Goal: Task Accomplishment & Management: Complete application form

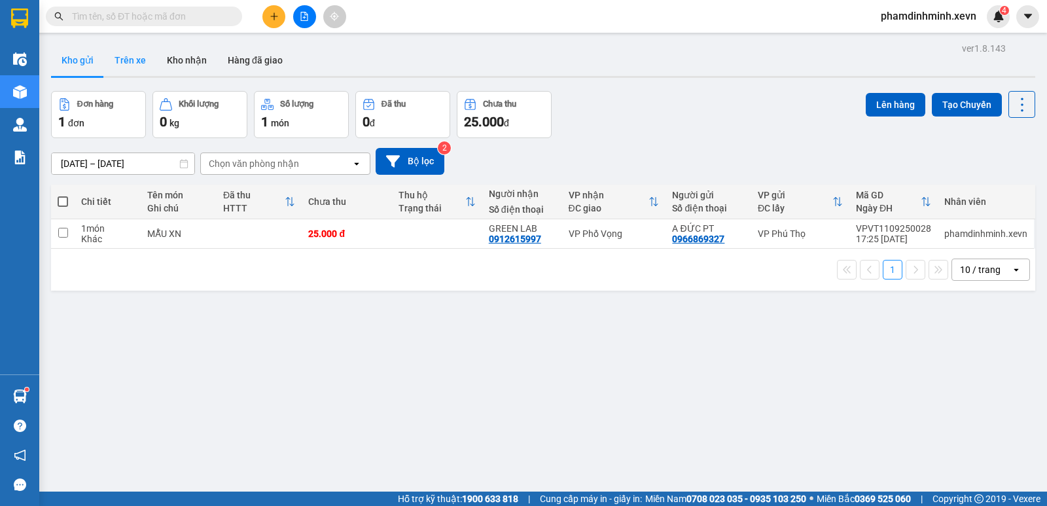
drag, startPoint x: 121, startPoint y: 69, endPoint x: 139, endPoint y: 64, distance: 18.4
click at [122, 69] on button "Trên xe" at bounding box center [130, 59] width 52 height 31
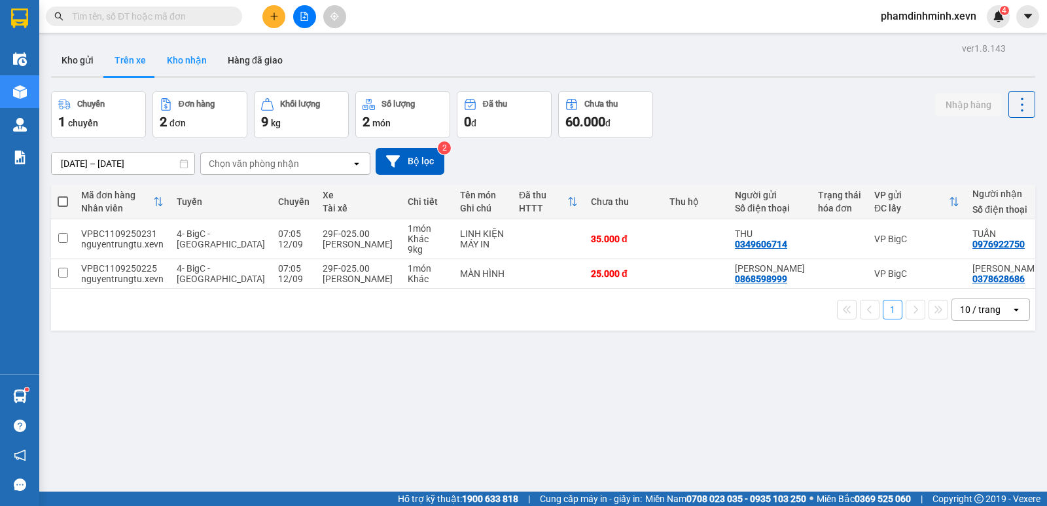
click at [188, 60] on button "Kho nhận" at bounding box center [186, 59] width 61 height 31
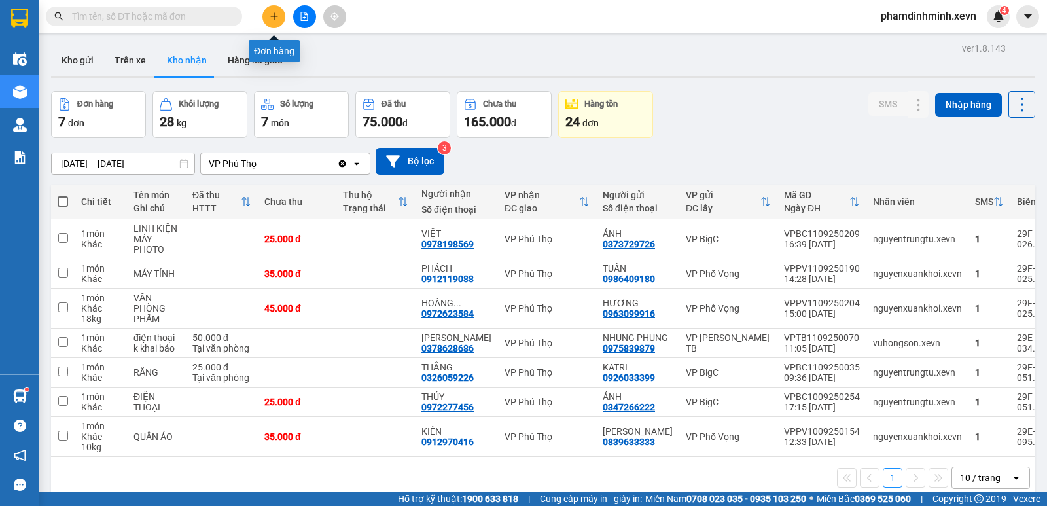
click at [270, 24] on button at bounding box center [273, 16] width 23 height 23
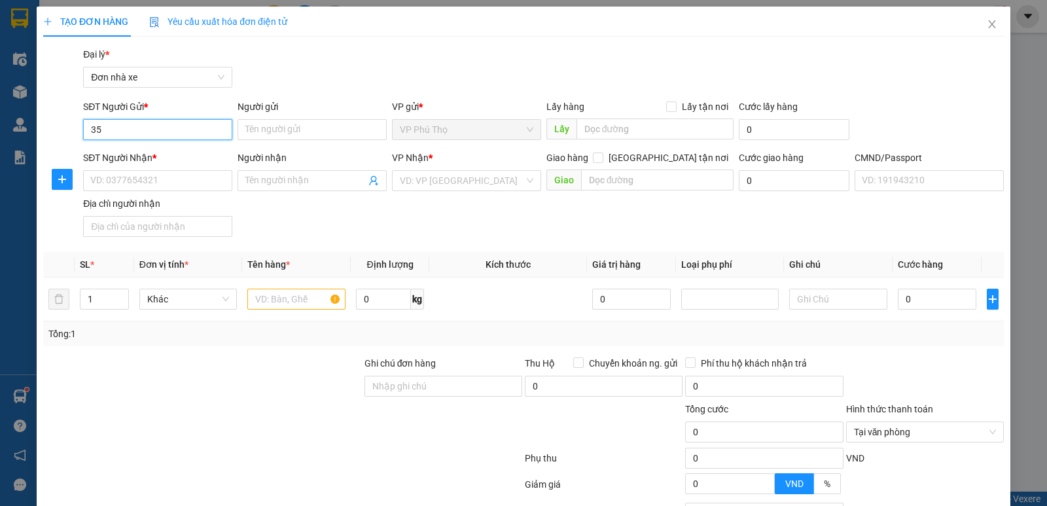
type input "3"
type input "0359395766"
drag, startPoint x: 193, startPoint y: 152, endPoint x: 198, endPoint y: 162, distance: 10.6
click at [193, 152] on div "0359395766 - PK SẢN 35 PHỤNG" at bounding box center [158, 156] width 136 height 14
type input "PK SẢN 35 PHỤNG"
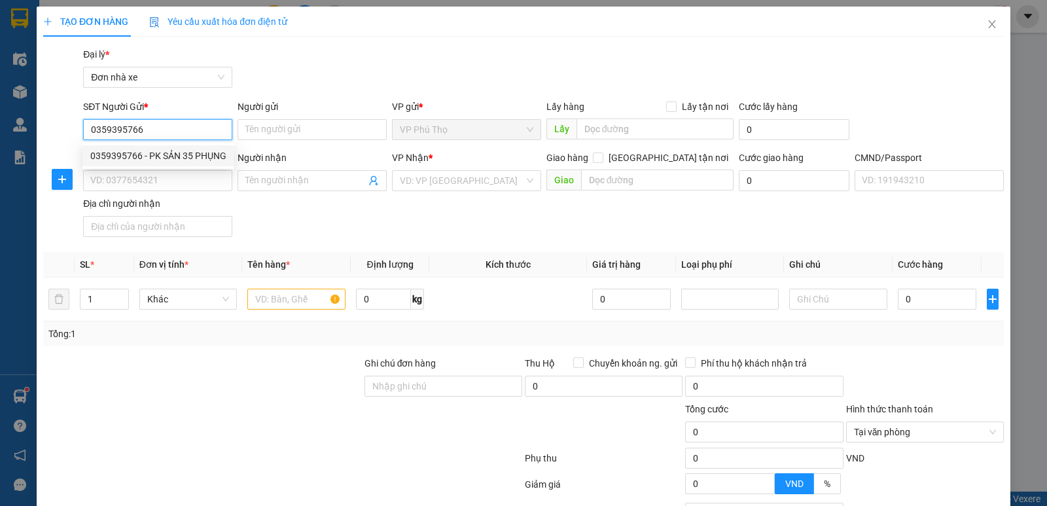
type input "0989502799"
type input "TÙNG"
type input "1"
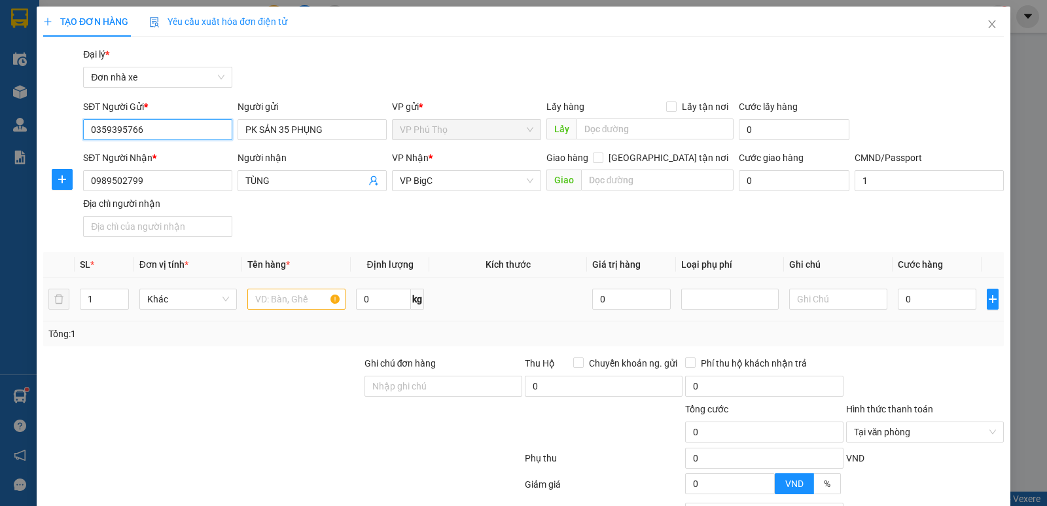
type input "0359395766"
click at [289, 300] on input "text" at bounding box center [296, 299] width 98 height 21
type input "mẫu máu"
click at [916, 314] on td "0" at bounding box center [937, 299] width 89 height 44
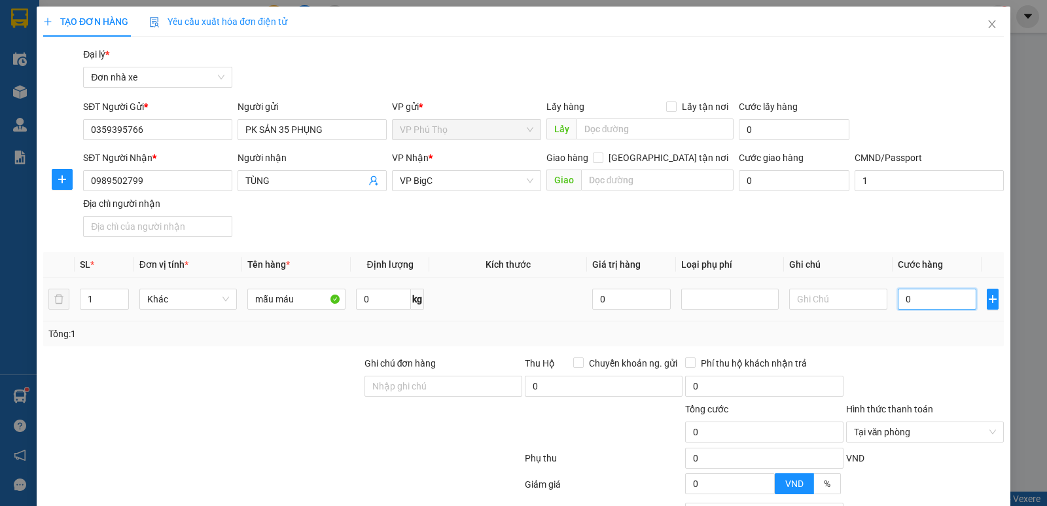
click at [919, 309] on input "0" at bounding box center [937, 299] width 79 height 21
type input "2"
type input "25"
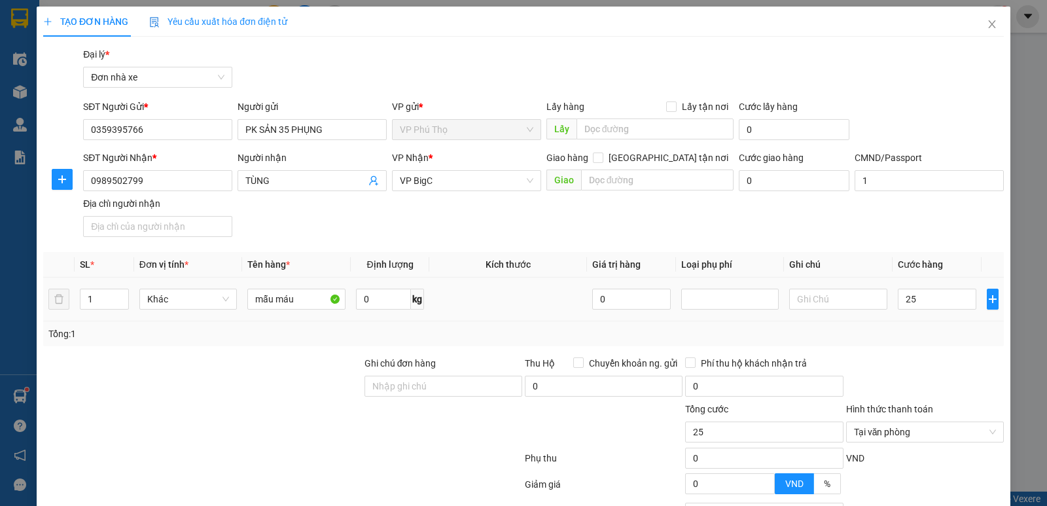
type input "25.000"
click at [941, 358] on div at bounding box center [925, 379] width 160 height 46
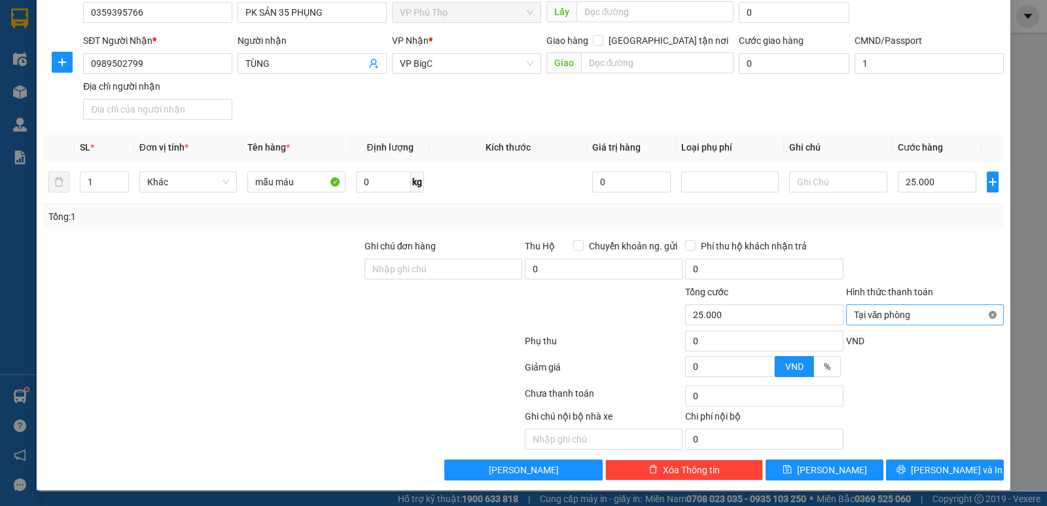
type input "25.000"
drag, startPoint x: 935, startPoint y: 466, endPoint x: 920, endPoint y: 457, distance: 17.3
click at [934, 467] on span "[PERSON_NAME] và In" at bounding box center [957, 470] width 92 height 14
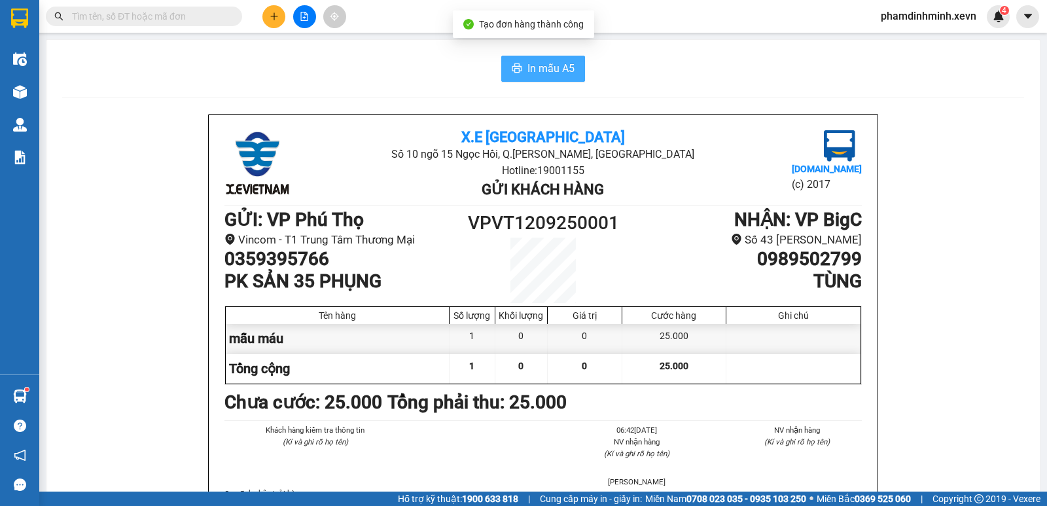
click at [542, 71] on span "In mẫu A5" at bounding box center [550, 68] width 47 height 16
